Goal: Check status: Check status

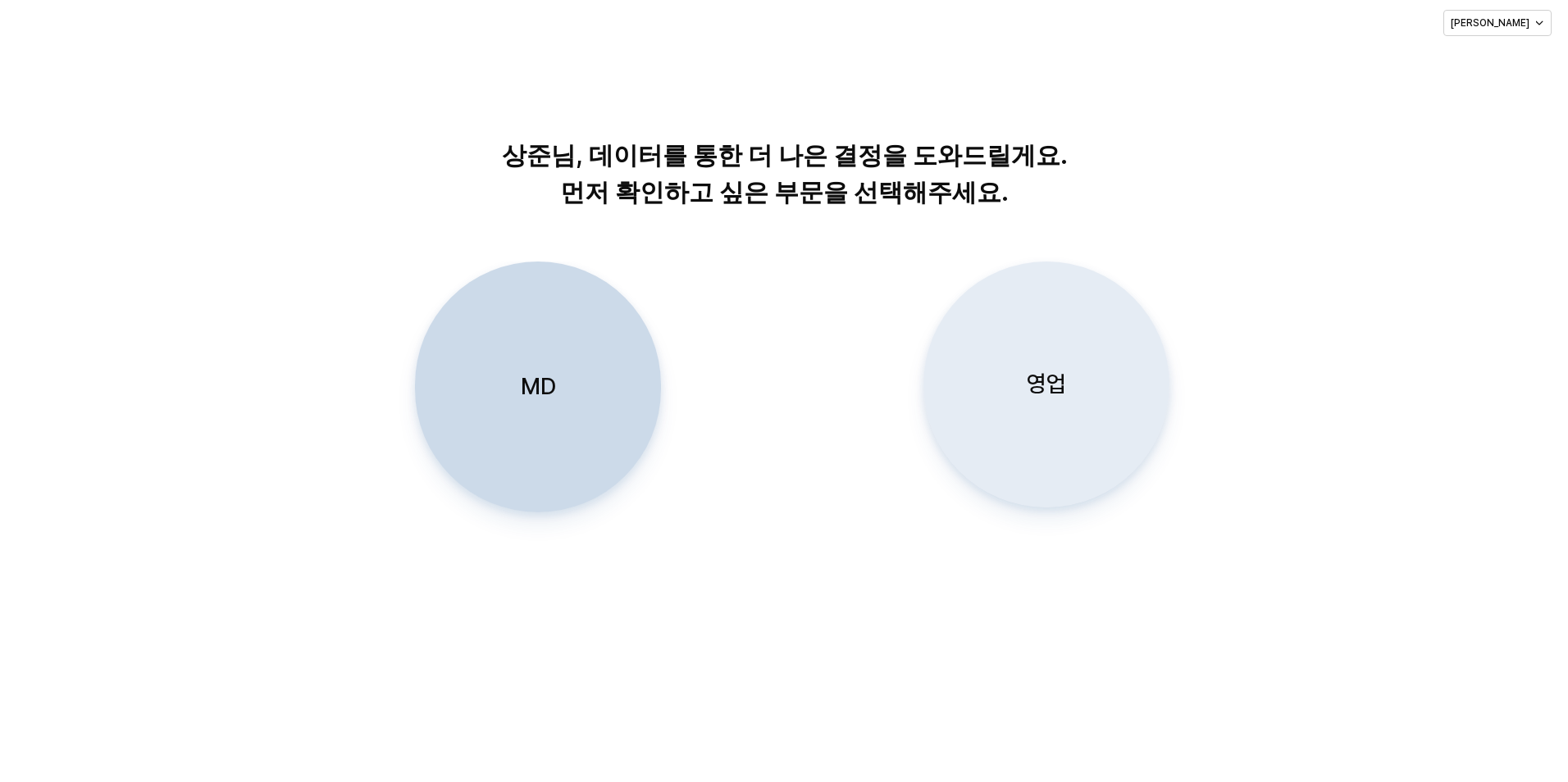
click at [1124, 400] on div "영업" at bounding box center [1046, 385] width 231 height 245
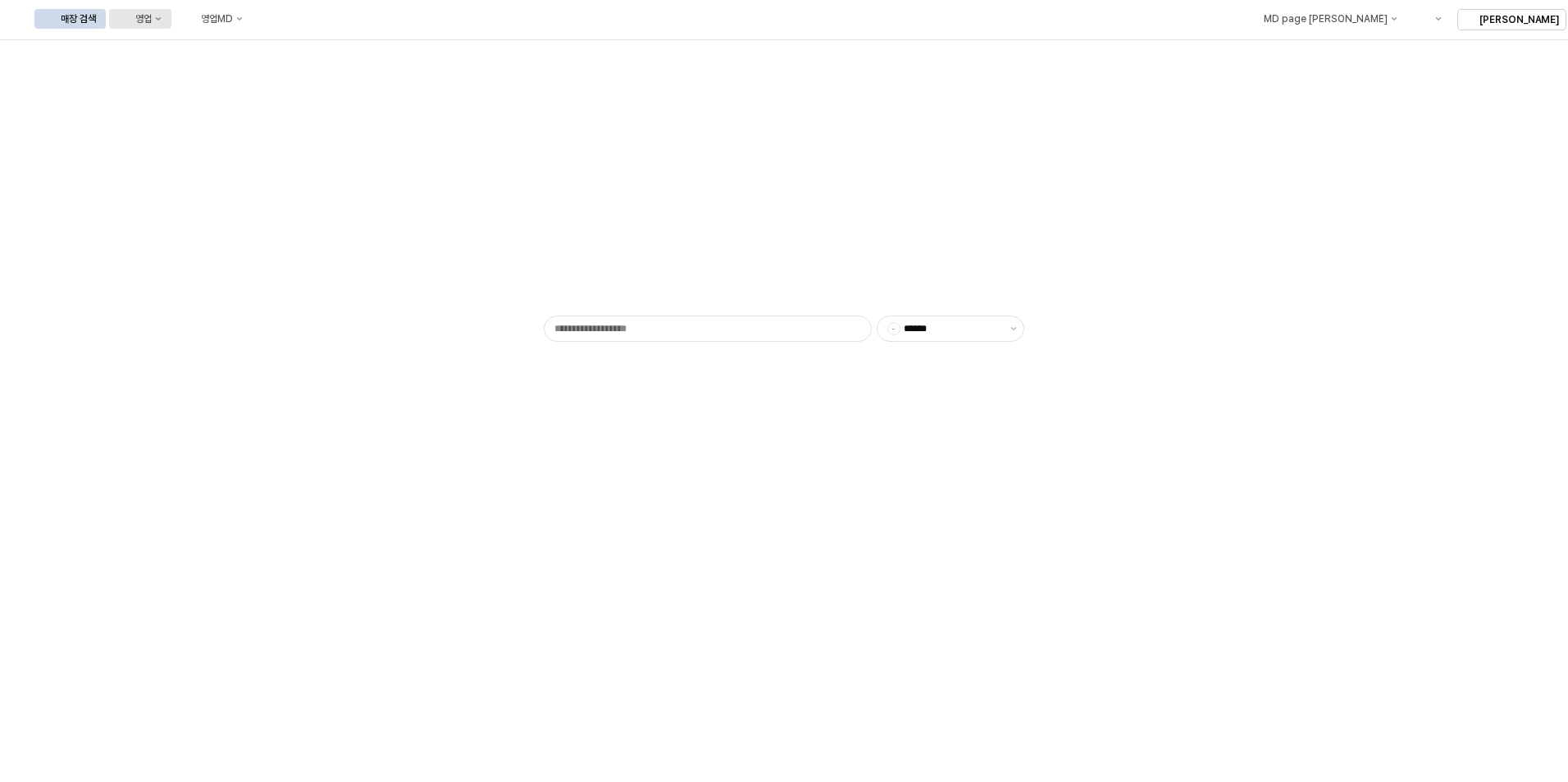
click at [162, 21] on icon "영업" at bounding box center [157, 18] width 6 height 6
click at [300, 52] on div "목표매출 달성현황" at bounding box center [323, 49] width 87 height 13
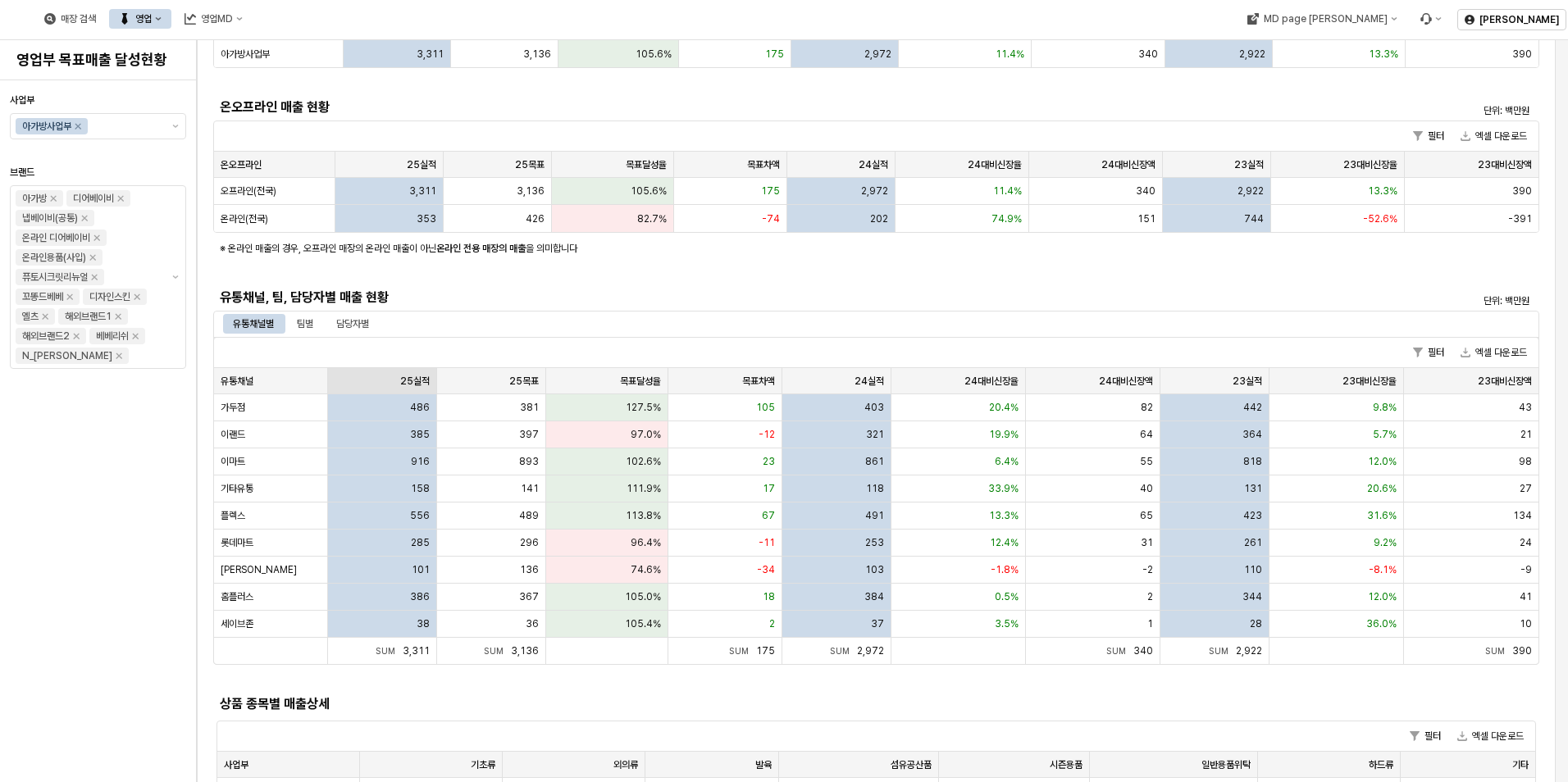
scroll to position [164, 0]
click at [303, 325] on div "팀별" at bounding box center [305, 323] width 16 height 20
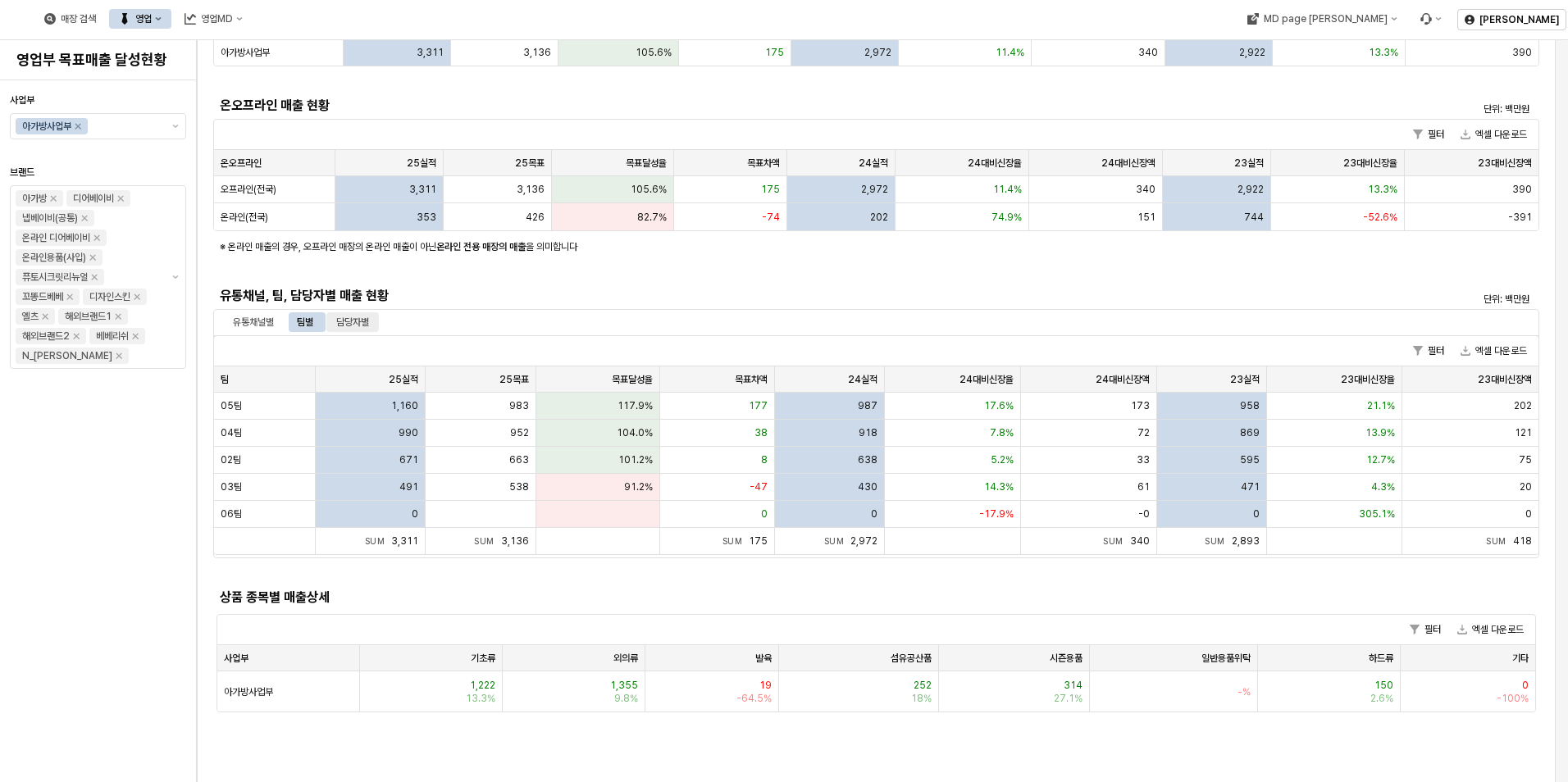
click at [349, 317] on div "담당자별" at bounding box center [353, 323] width 33 height 20
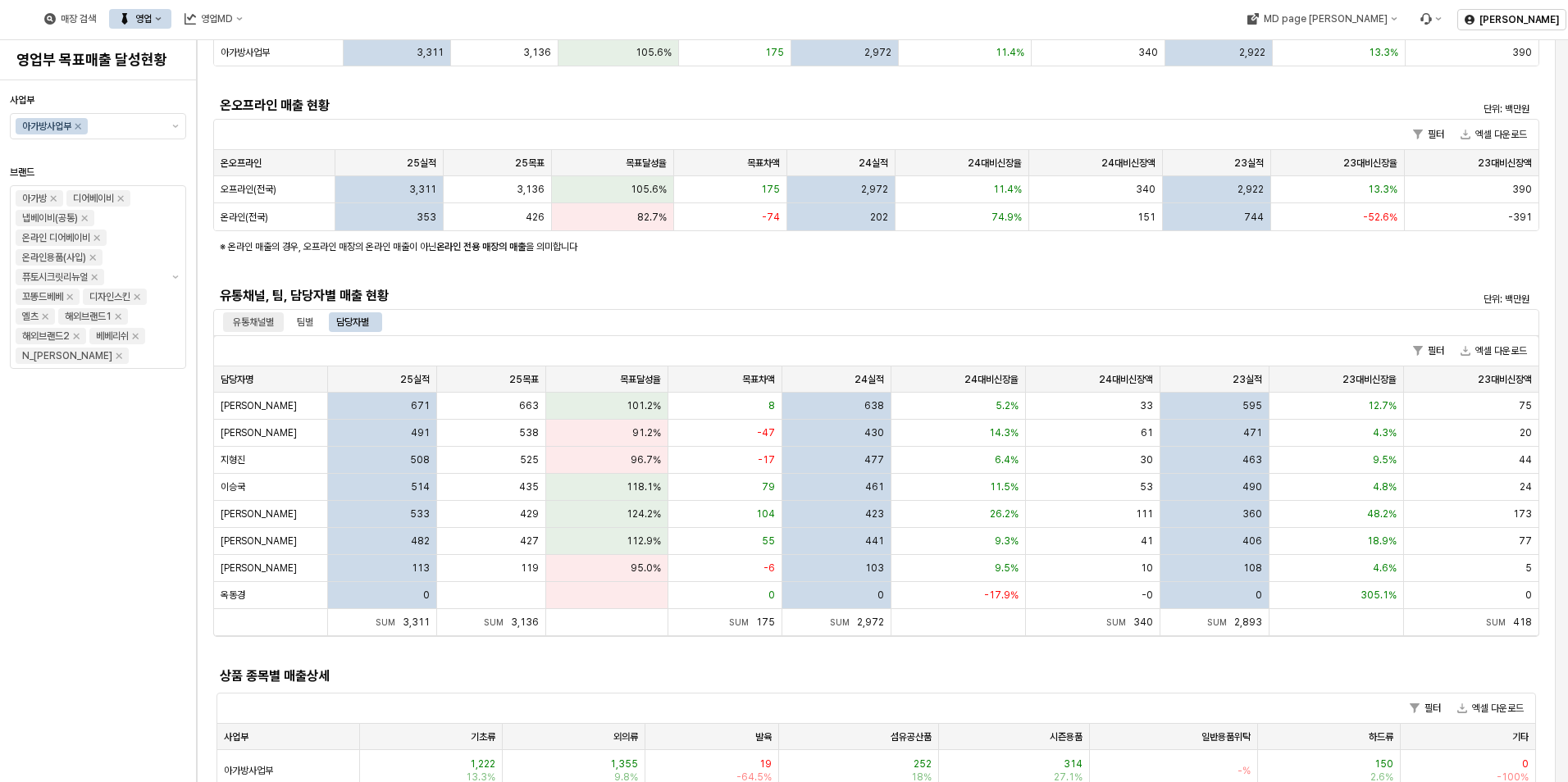
click at [256, 324] on div "유통채널별" at bounding box center [253, 323] width 41 height 20
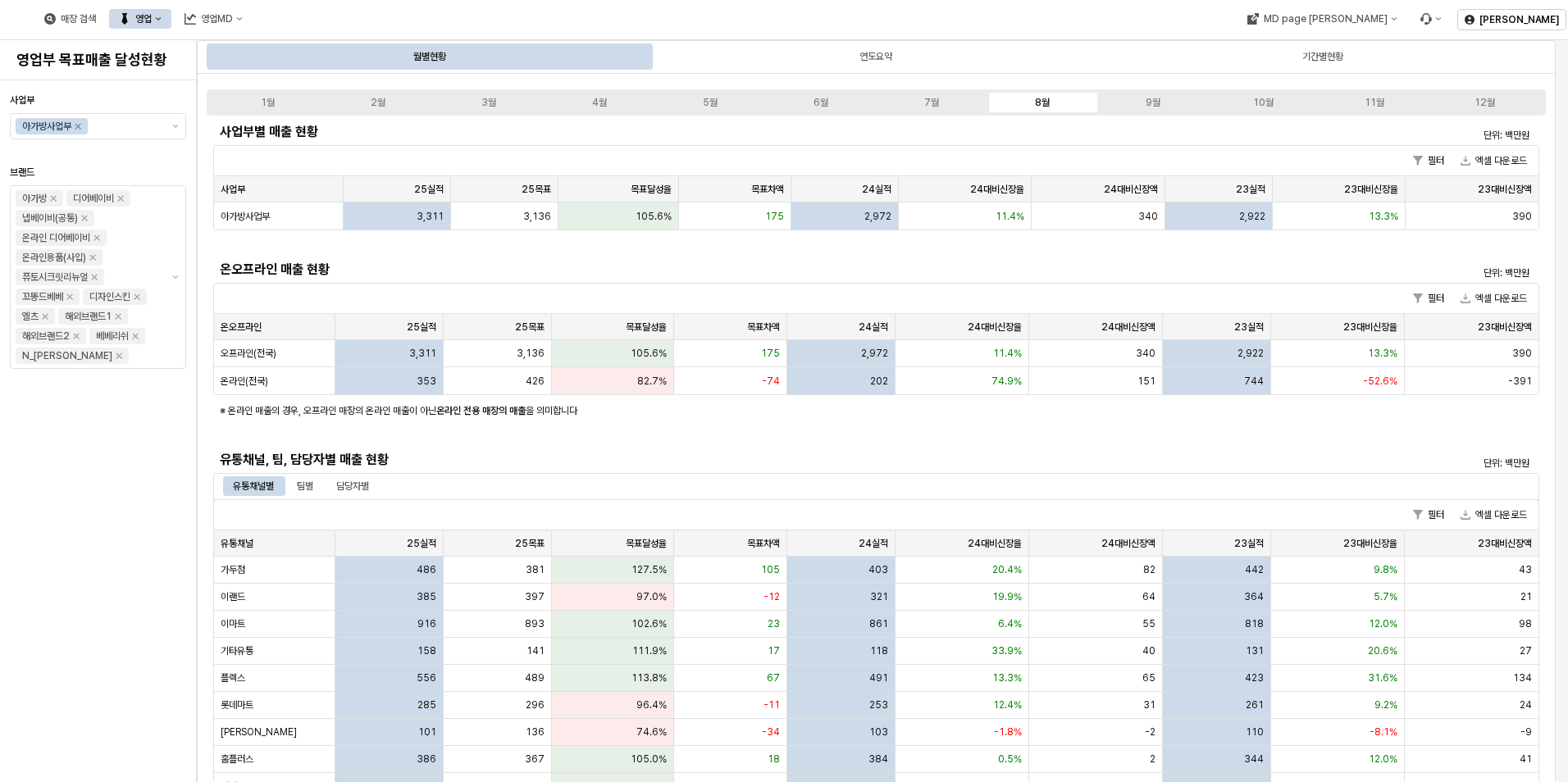
scroll to position [246, 0]
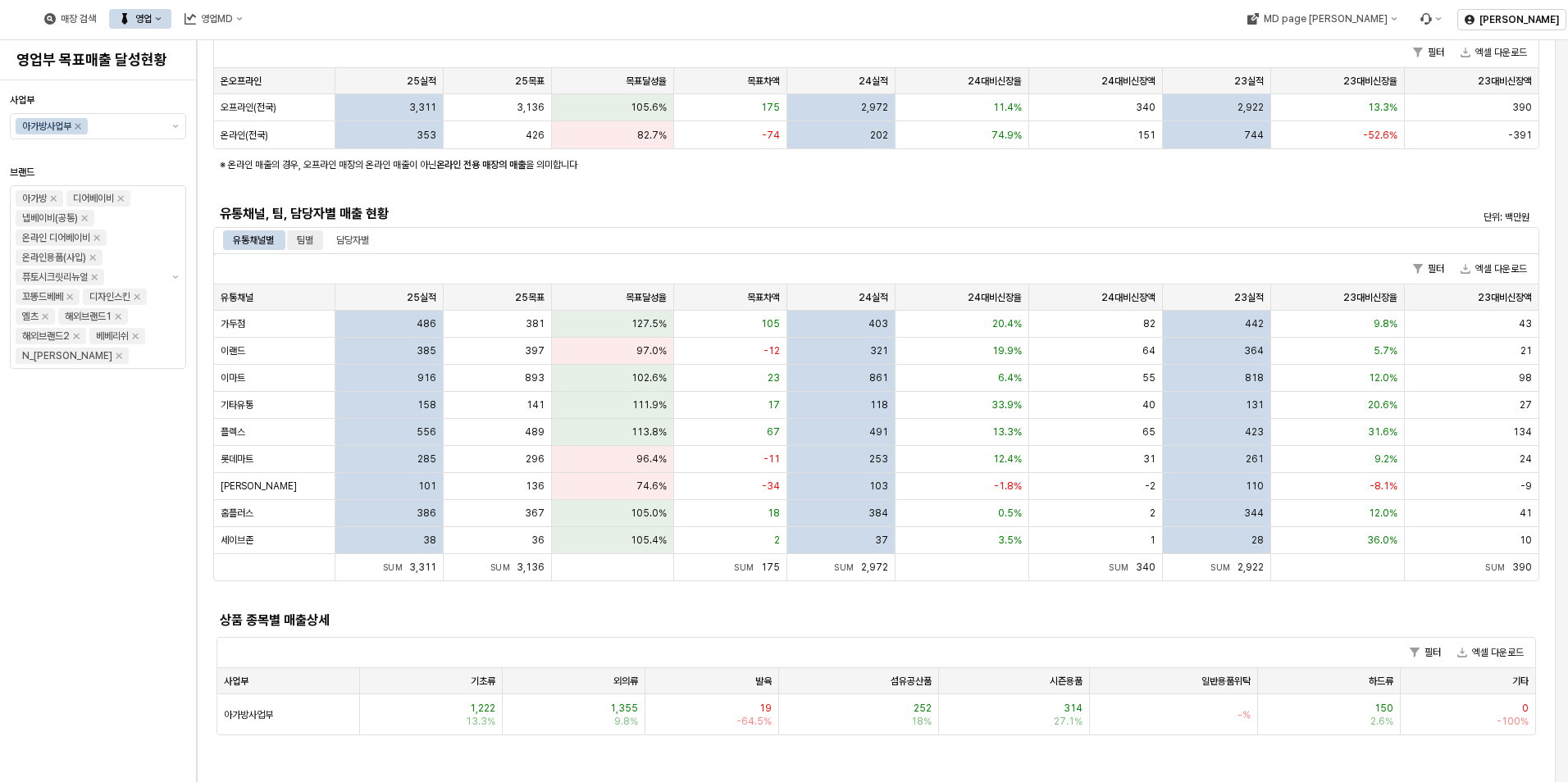
click at [312, 244] on div "팀별" at bounding box center [305, 240] width 16 height 20
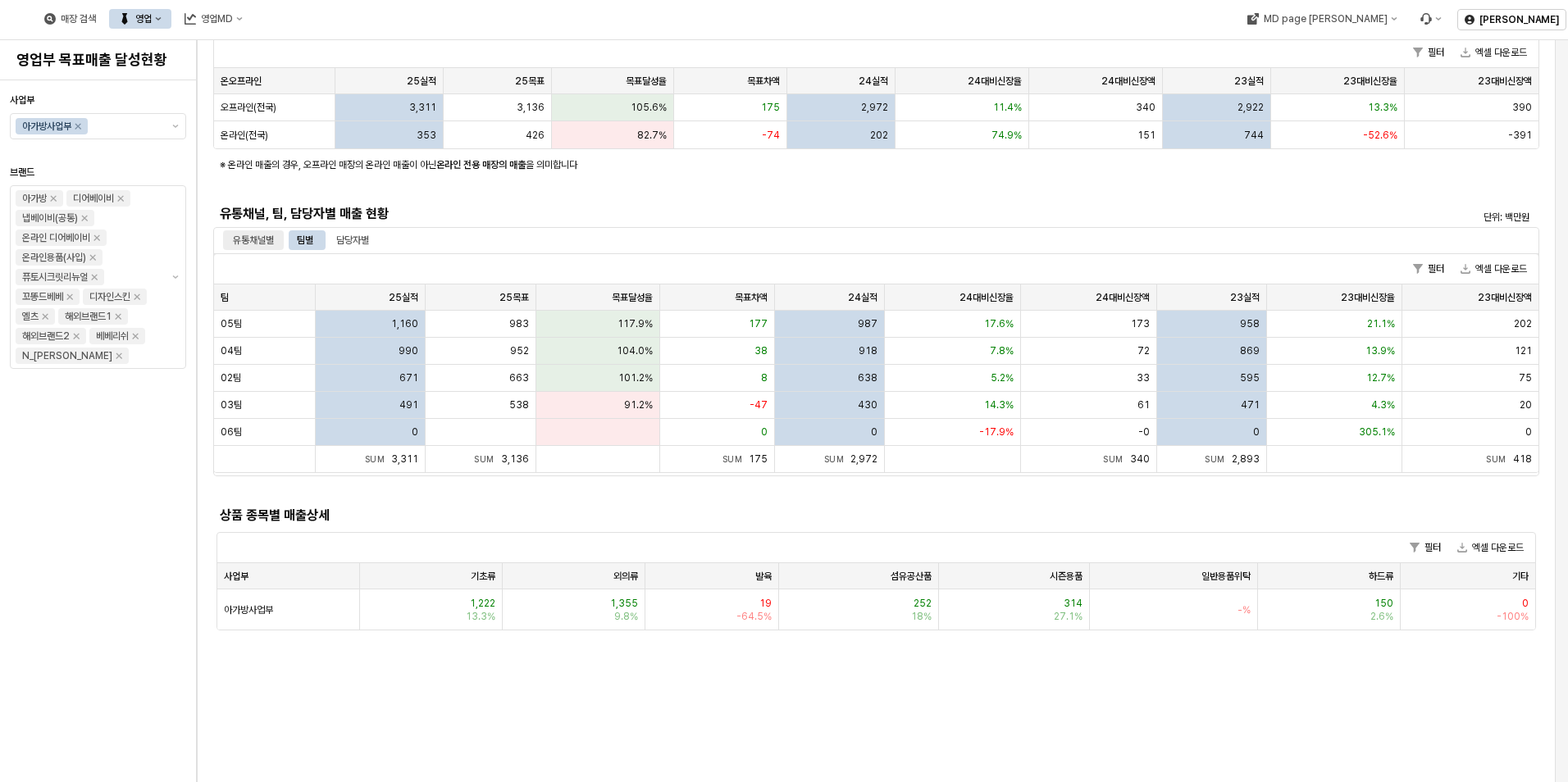
click at [240, 236] on div "유통채널별" at bounding box center [253, 240] width 41 height 20
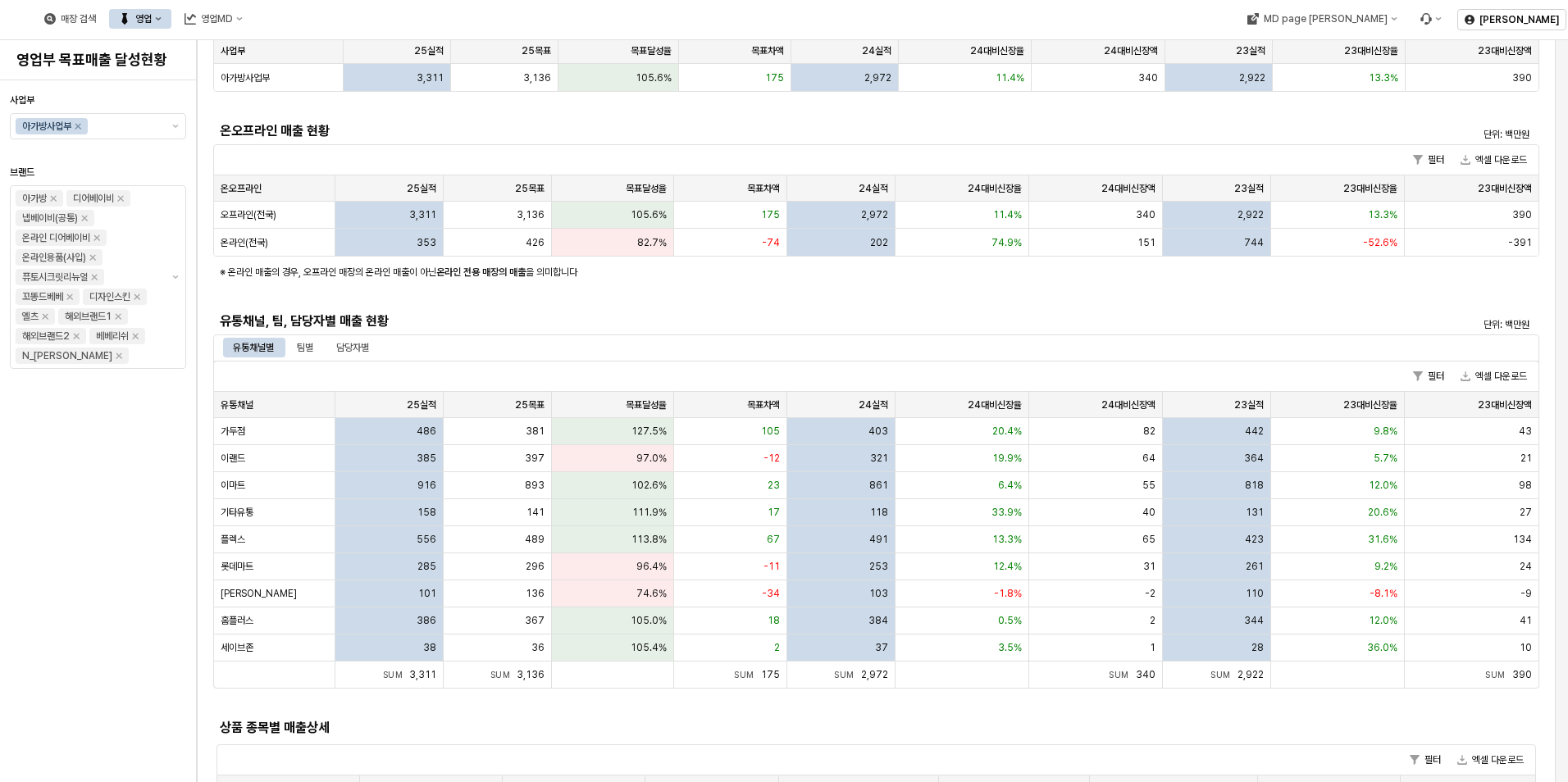
scroll to position [0, 0]
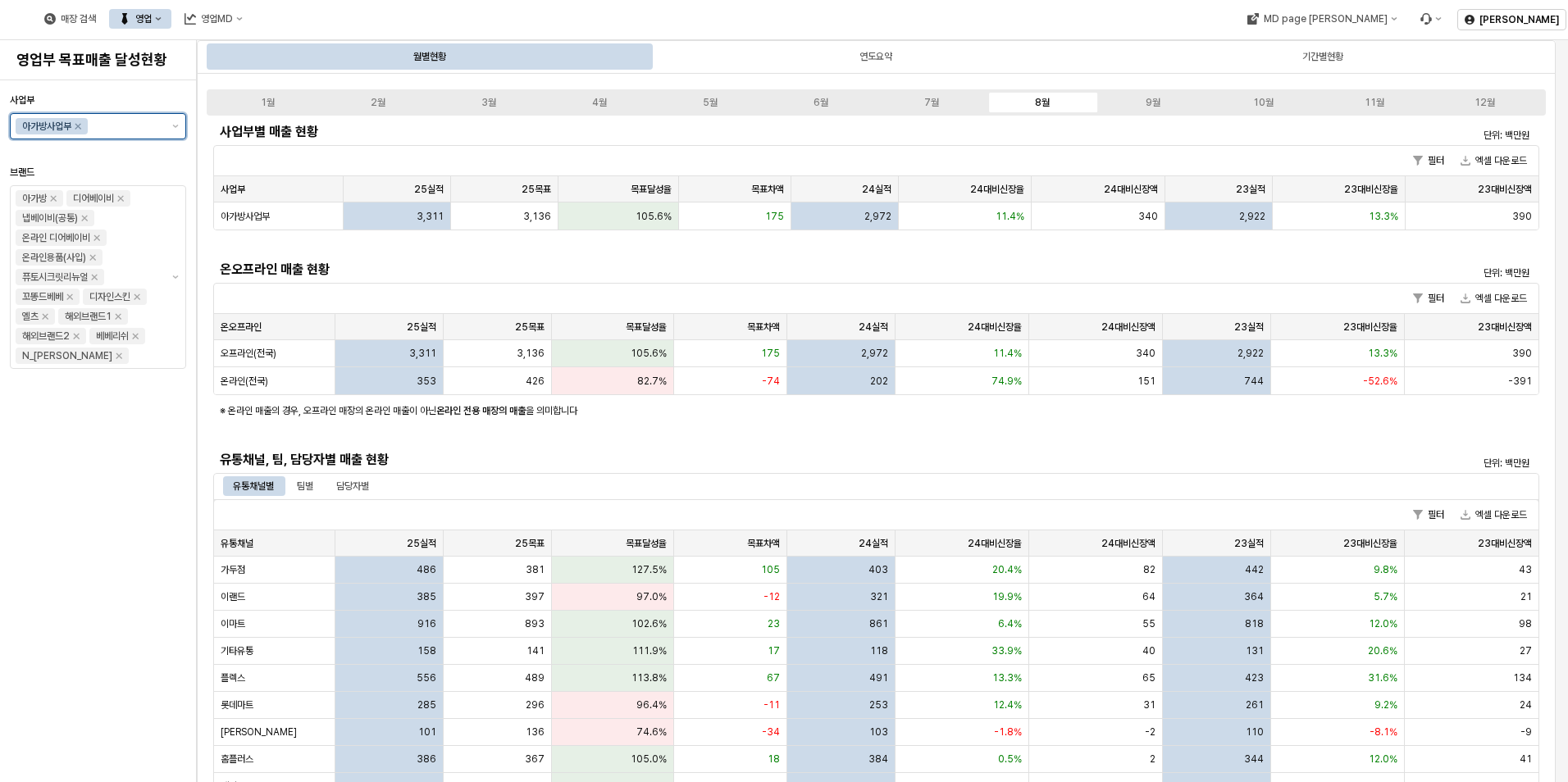
click at [121, 123] on input "사업부" at bounding box center [126, 126] width 70 height 16
click at [84, 180] on div "DS 디즈니사업부" at bounding box center [94, 187] width 146 height 16
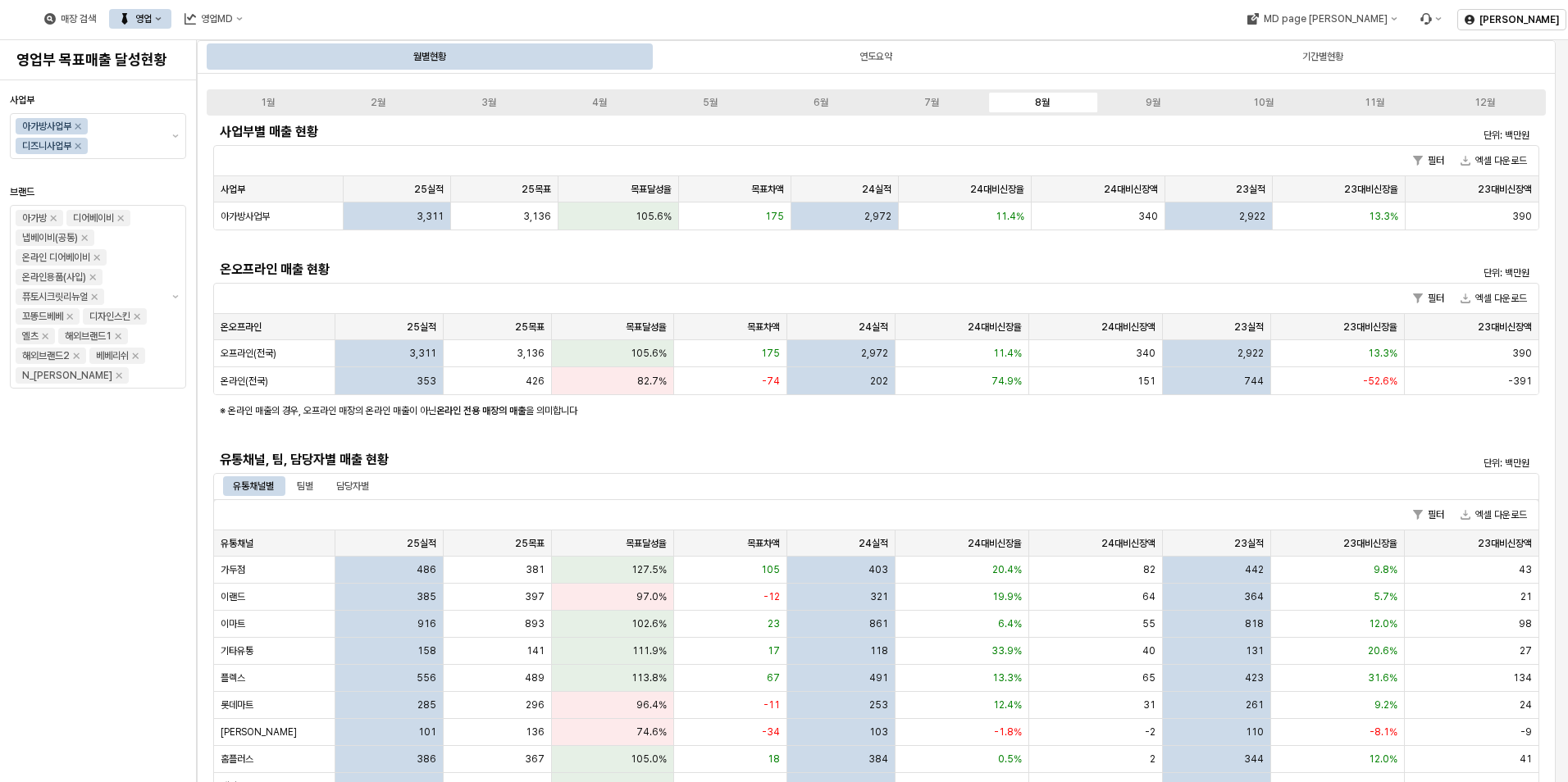
click at [176, 486] on div "사업부 아가방사업부 디즈니사업부 브랜드 아가방 디어베이비 냅베이비(공통) 온라인 디어베이비 온라인용품(사입) 퓨토시크릿리뉴얼 꼬똥드베베 디자인…" at bounding box center [98, 431] width 176 height 688
click at [932, 100] on div "7월" at bounding box center [931, 102] width 15 height 12
click at [1050, 111] on div "1월 2월 3월 4월 5월 6월 7월 8월 9월 10월 11월 12월" at bounding box center [876, 102] width 1339 height 26
click at [1030, 100] on label "8월" at bounding box center [1042, 103] width 111 height 15
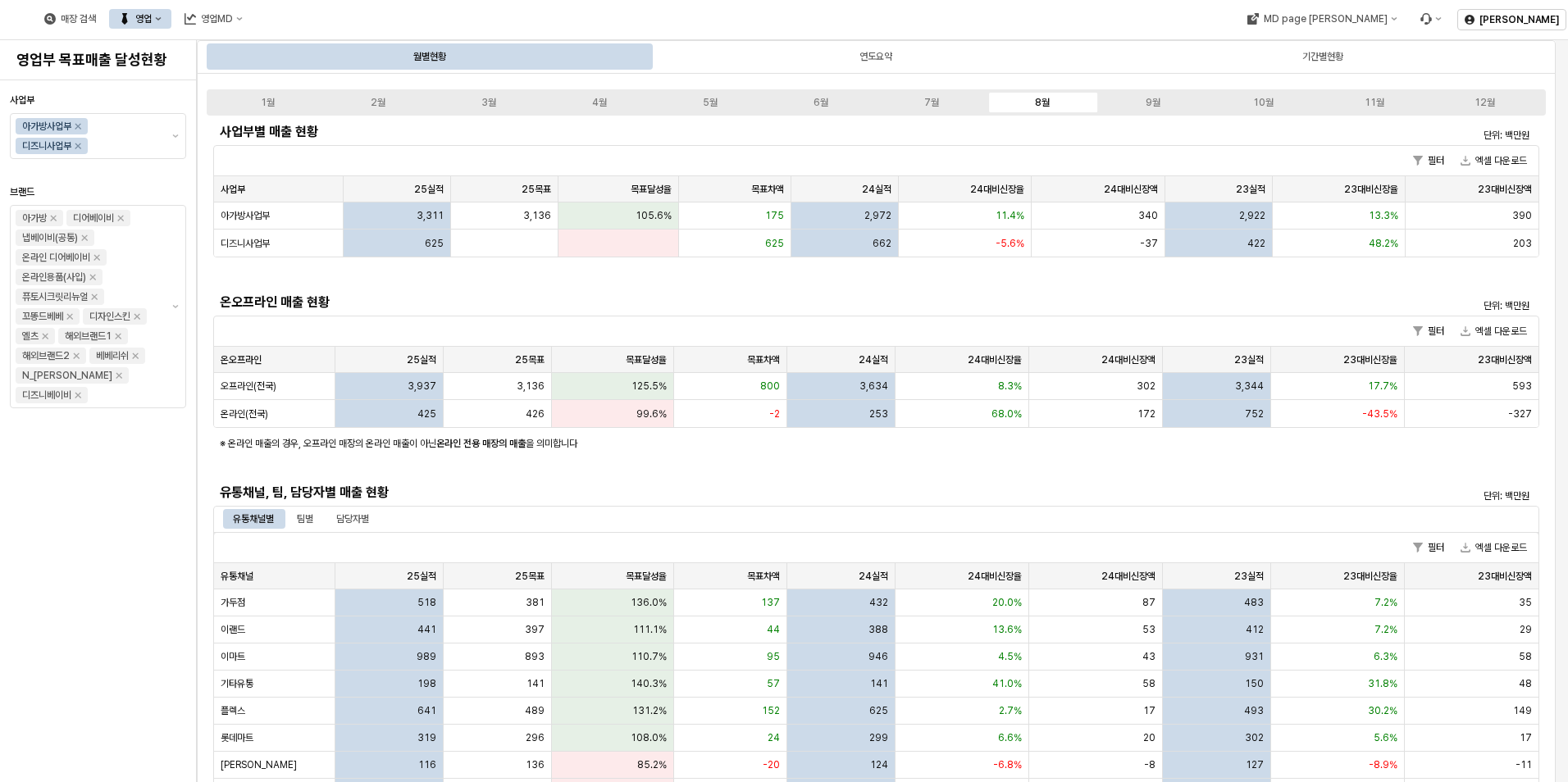
click at [721, 22] on div "매장 검색 영업 영업MD" at bounding box center [636, 19] width 1271 height 35
click at [629, 19] on div "매장 검색 영업 영업MD" at bounding box center [636, 19] width 1271 height 35
